Goal: Task Accomplishment & Management: Complete application form

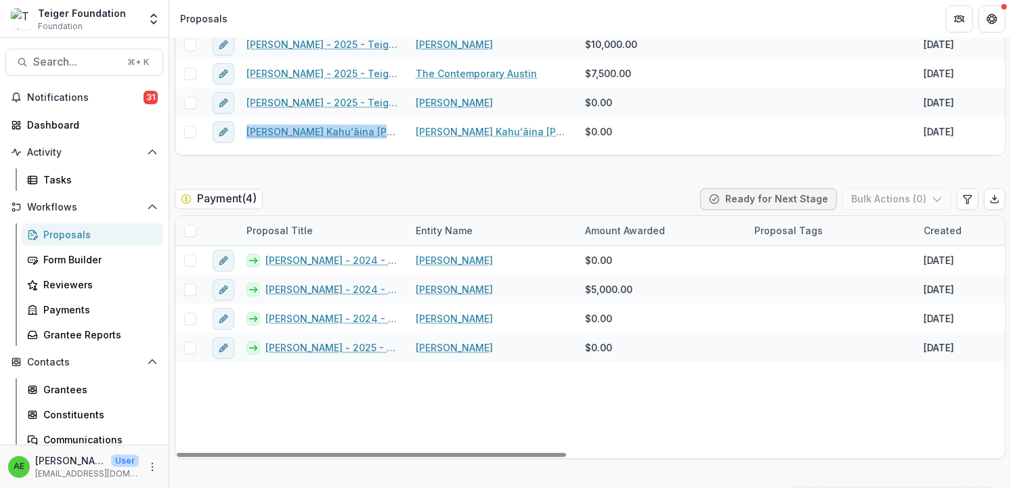
scroll to position [2394, 0]
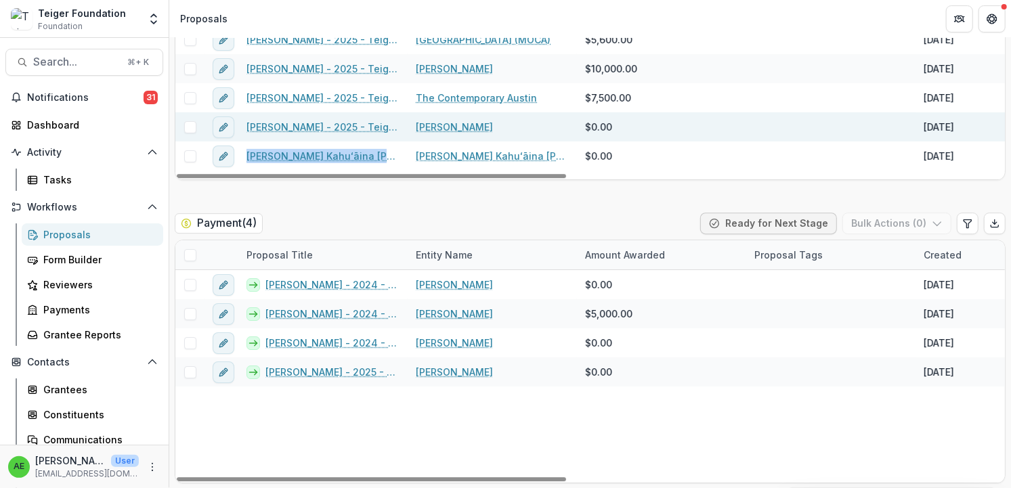
click at [187, 125] on span at bounding box center [190, 127] width 12 height 12
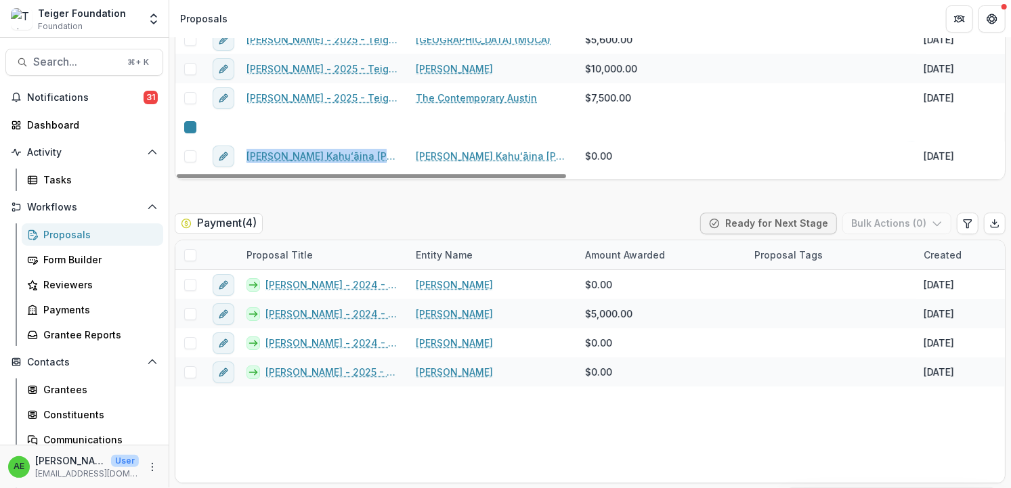
scroll to position [2185, 0]
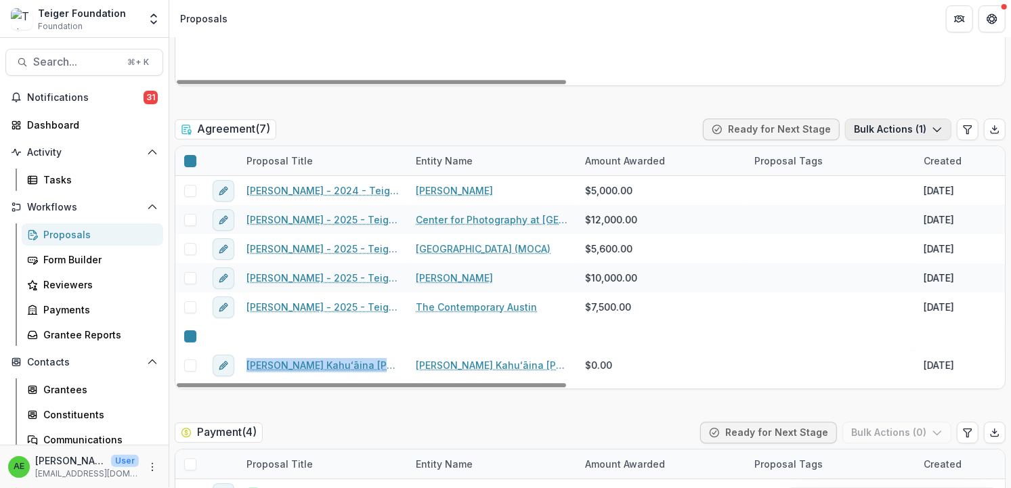
click at [891, 126] on button "Bulk Actions ( 1 )" at bounding box center [898, 129] width 106 height 22
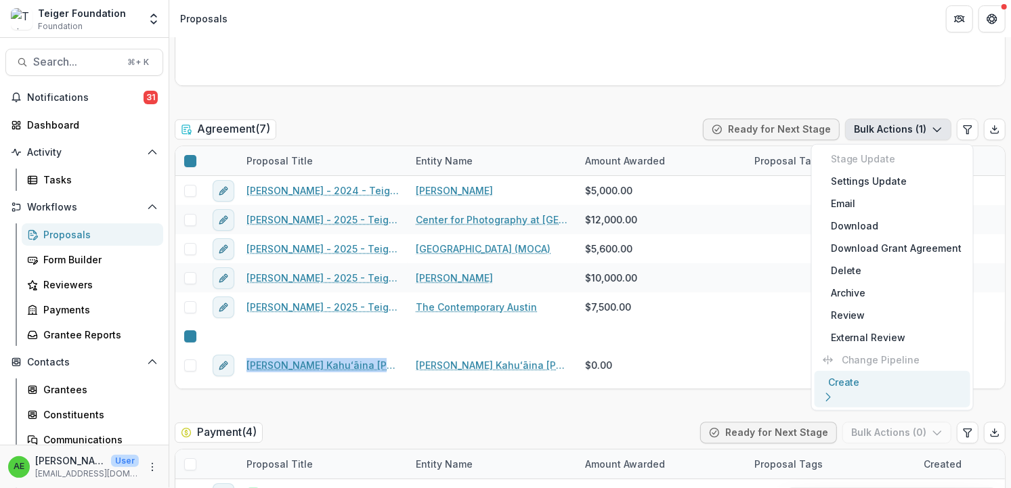
drag, startPoint x: 901, startPoint y: 182, endPoint x: 888, endPoint y: 131, distance: 52.2
click at [888, 131] on body "Skip to content Teiger Foundation Foundation Aggregate Analysis Foundations Tei…" at bounding box center [505, 244] width 1011 height 488
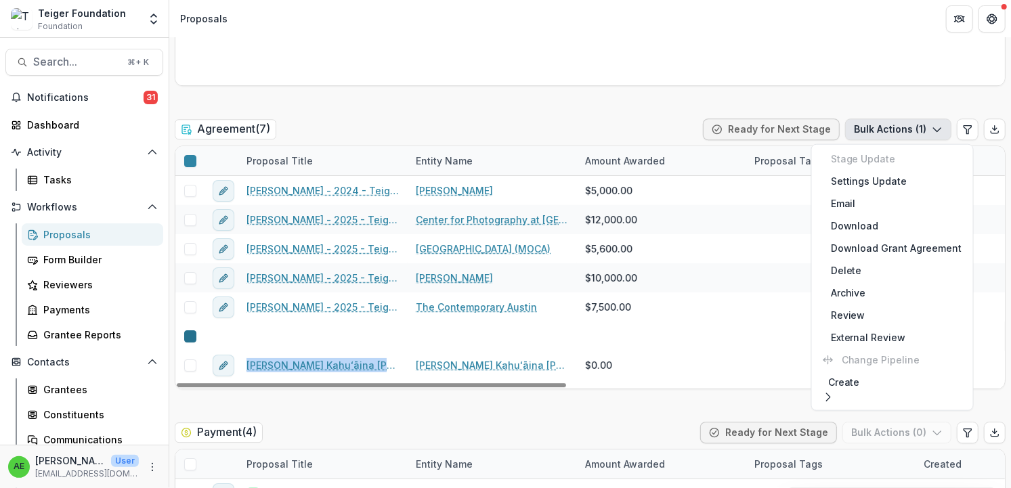
click at [190, 337] on icon at bounding box center [190, 337] width 0 height 0
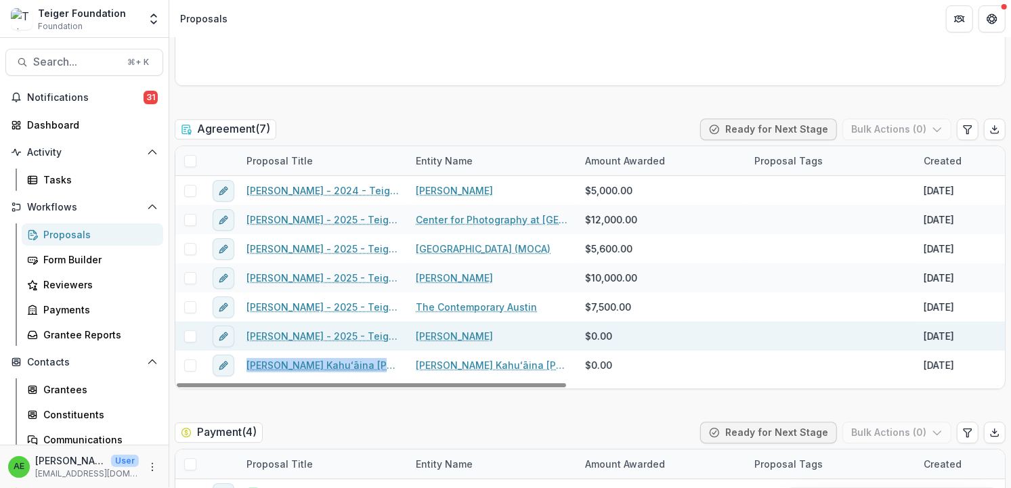
click at [191, 334] on span at bounding box center [190, 336] width 12 height 12
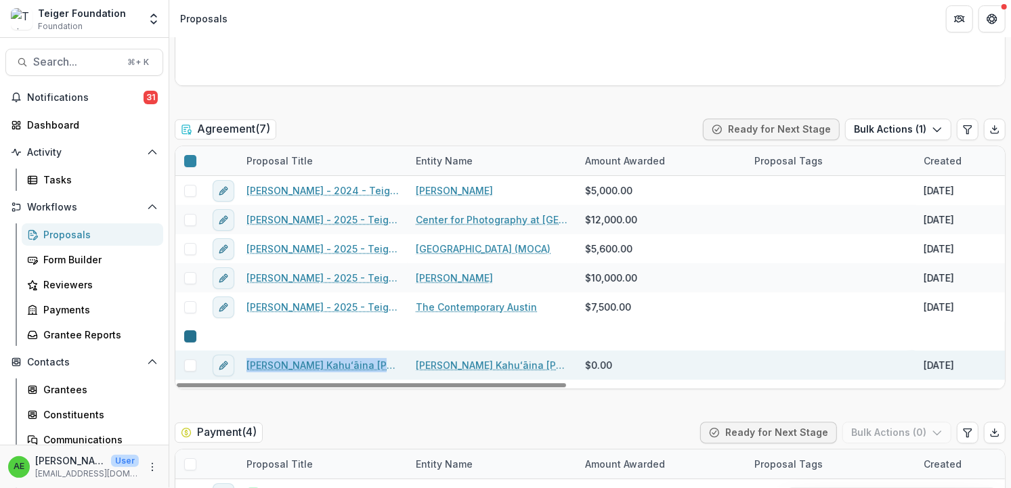
click at [188, 366] on span at bounding box center [190, 366] width 12 height 12
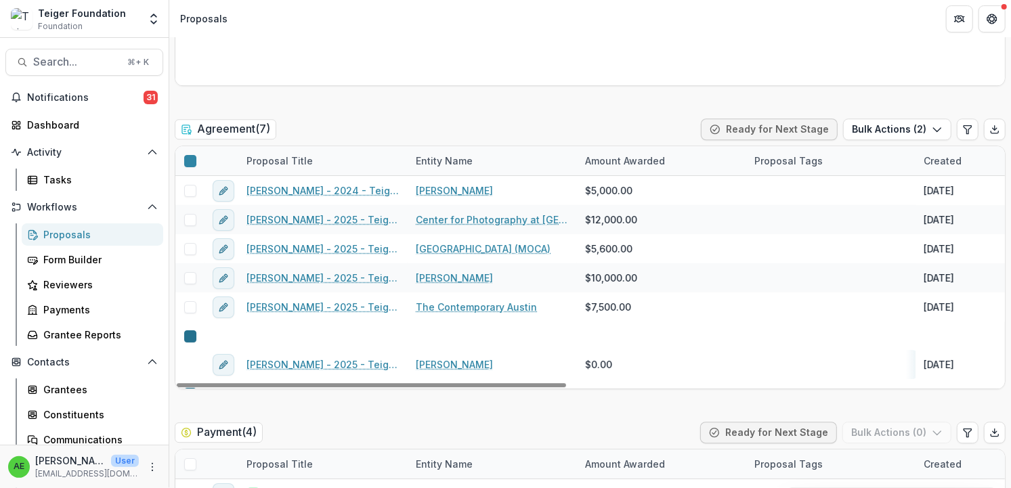
click at [190, 389] on div at bounding box center [190, 394] width 0 height 11
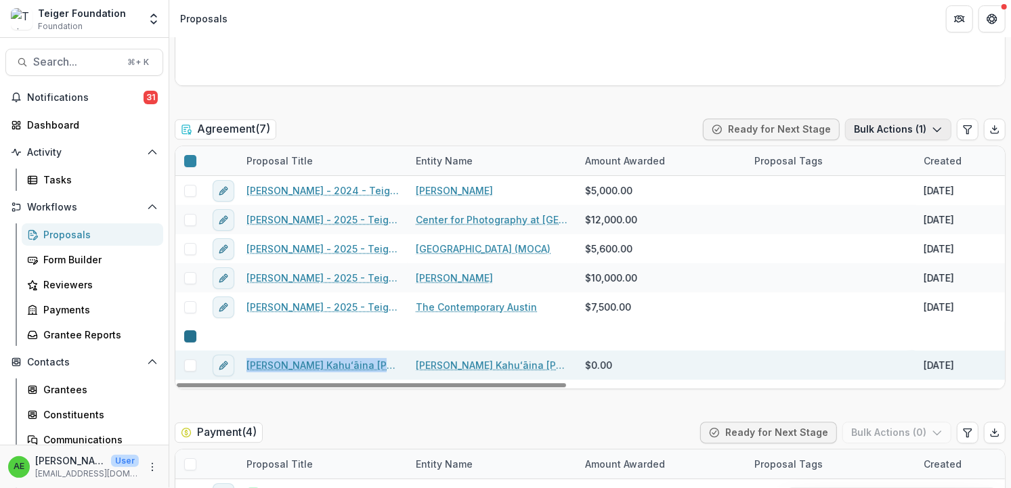
click at [871, 118] on button "Bulk Actions ( 1 )" at bounding box center [898, 129] width 106 height 22
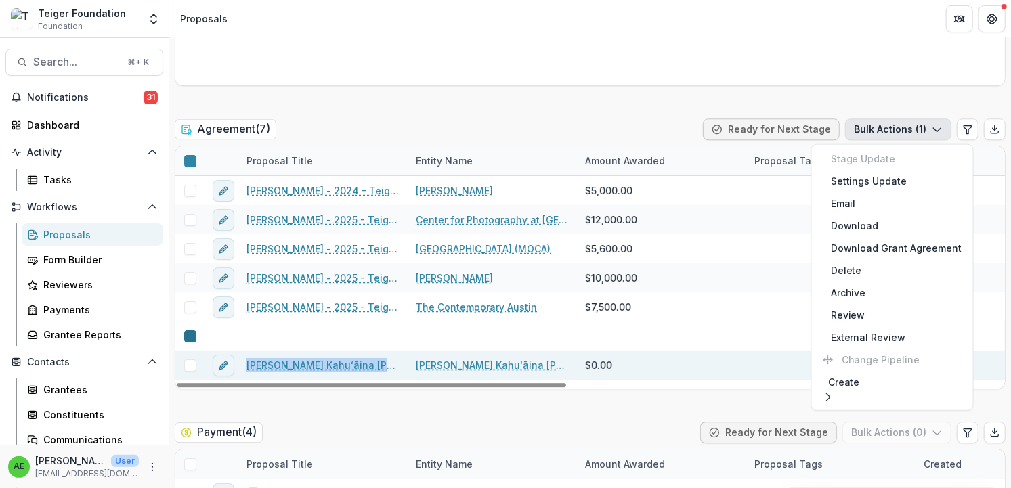
click at [343, 358] on link "[PERSON_NAME] - 2025 - Teiger Foundation Travel Grant" at bounding box center [322, 365] width 153 height 14
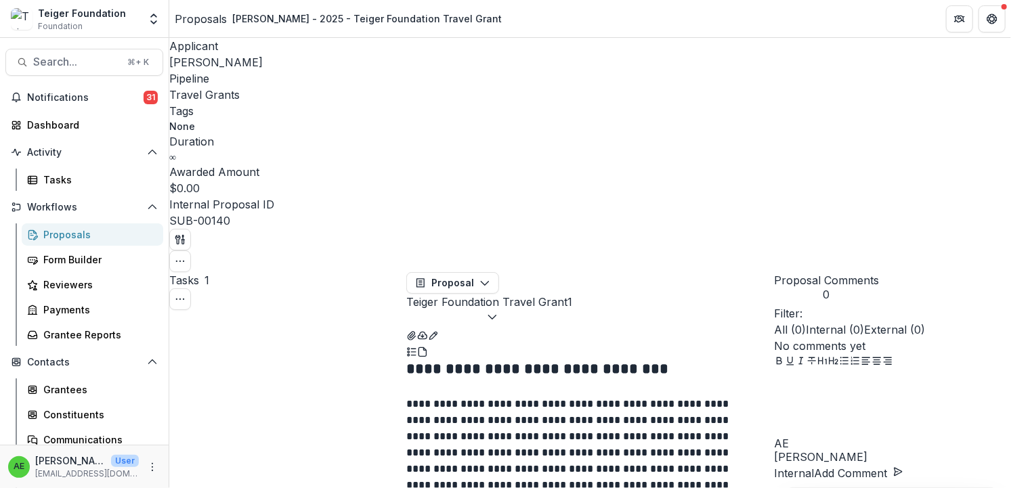
scroll to position [44, 0]
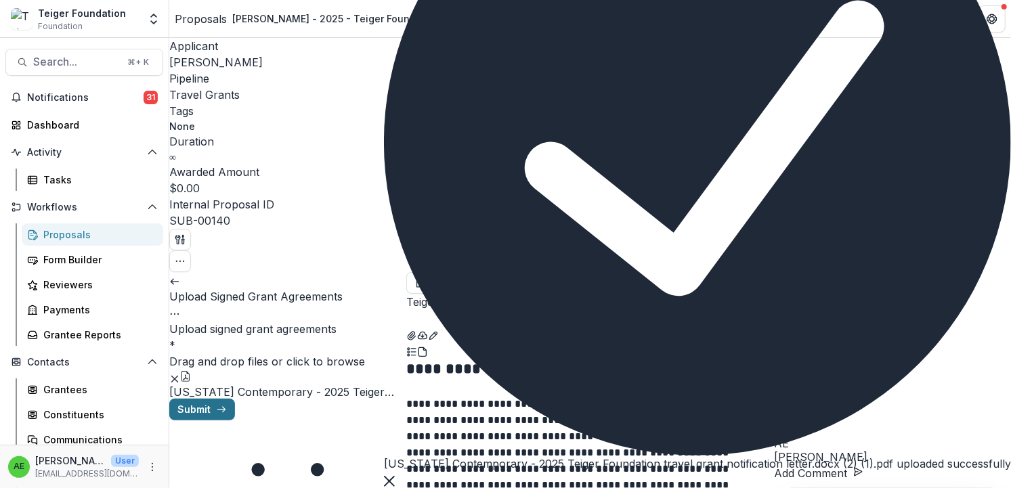
click at [235, 399] on button "Submit" at bounding box center [202, 410] width 66 height 22
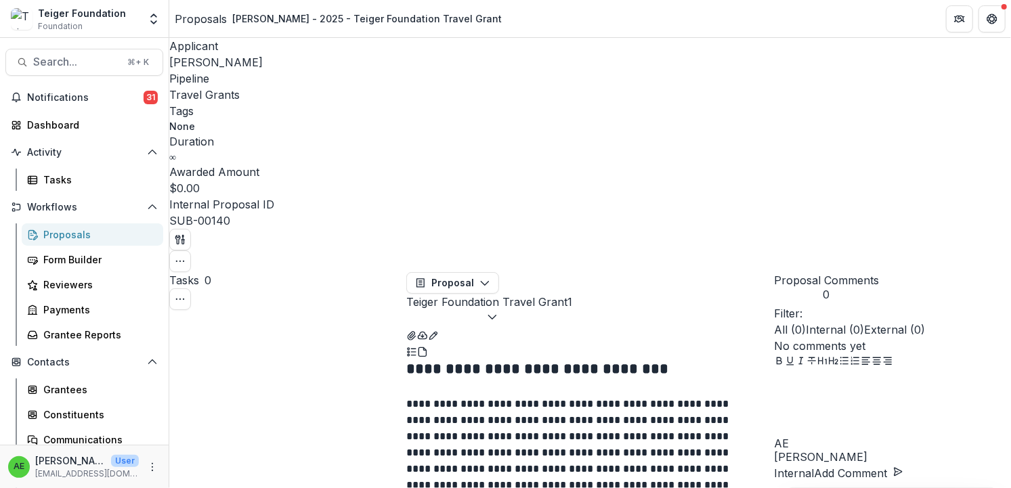
select select "*******"
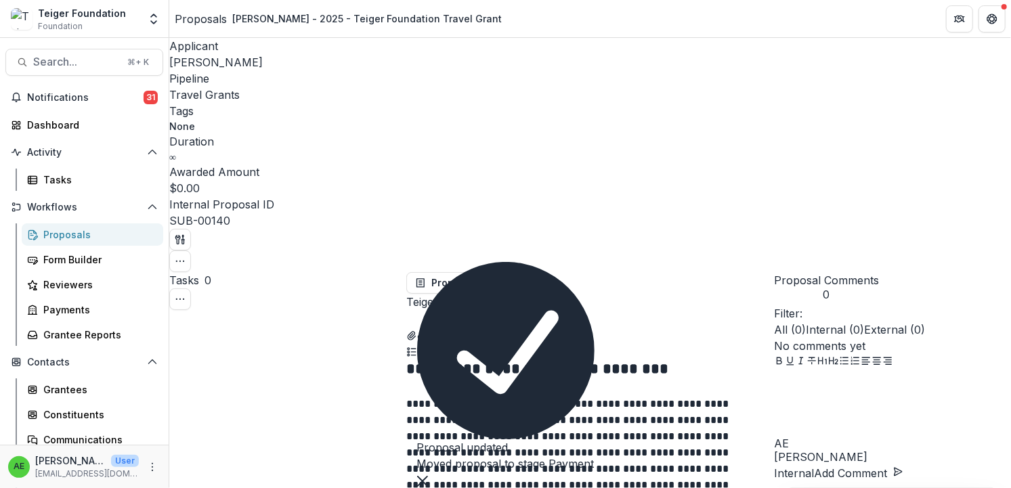
click at [107, 238] on div "Proposals" at bounding box center [97, 235] width 109 height 14
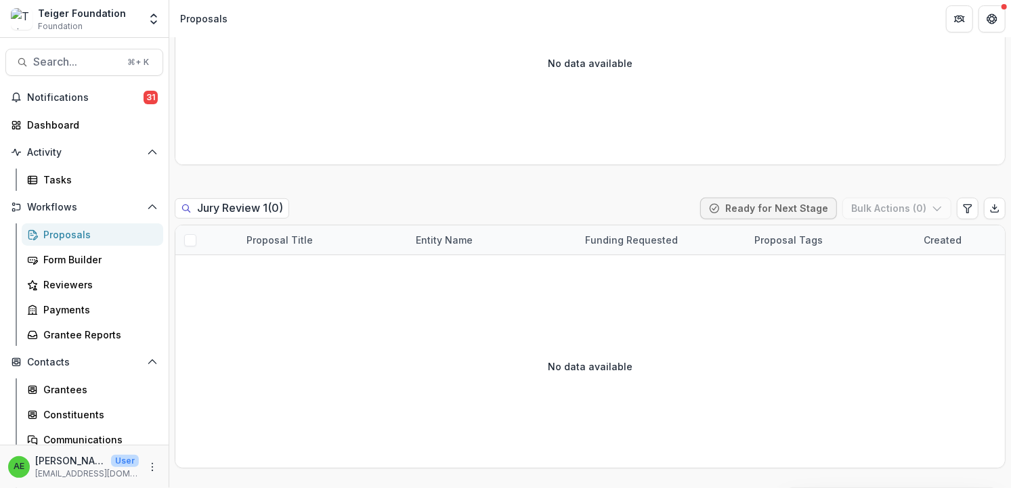
scroll to position [313, 0]
